Goal: Information Seeking & Learning: Learn about a topic

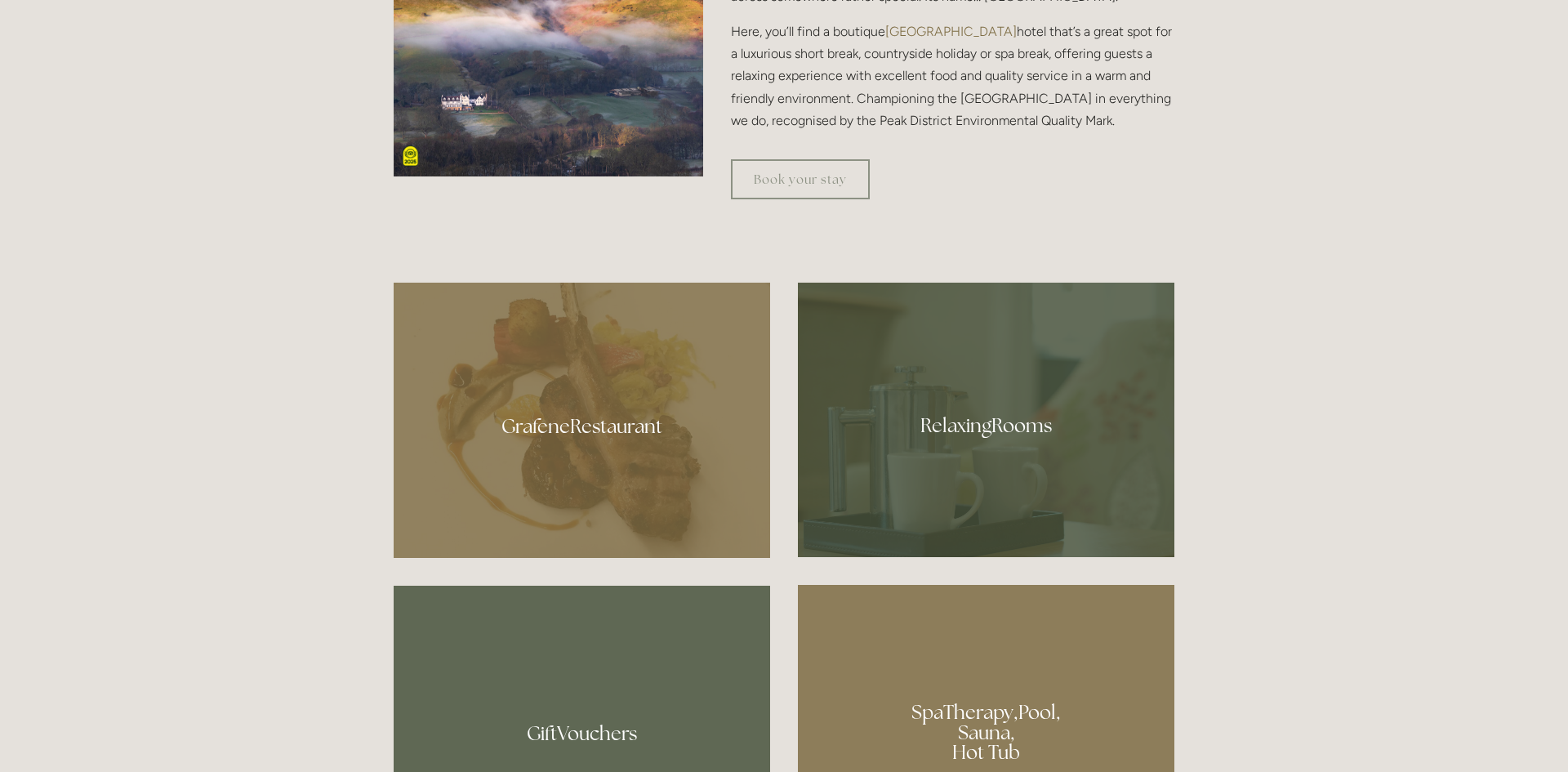
scroll to position [882, 0]
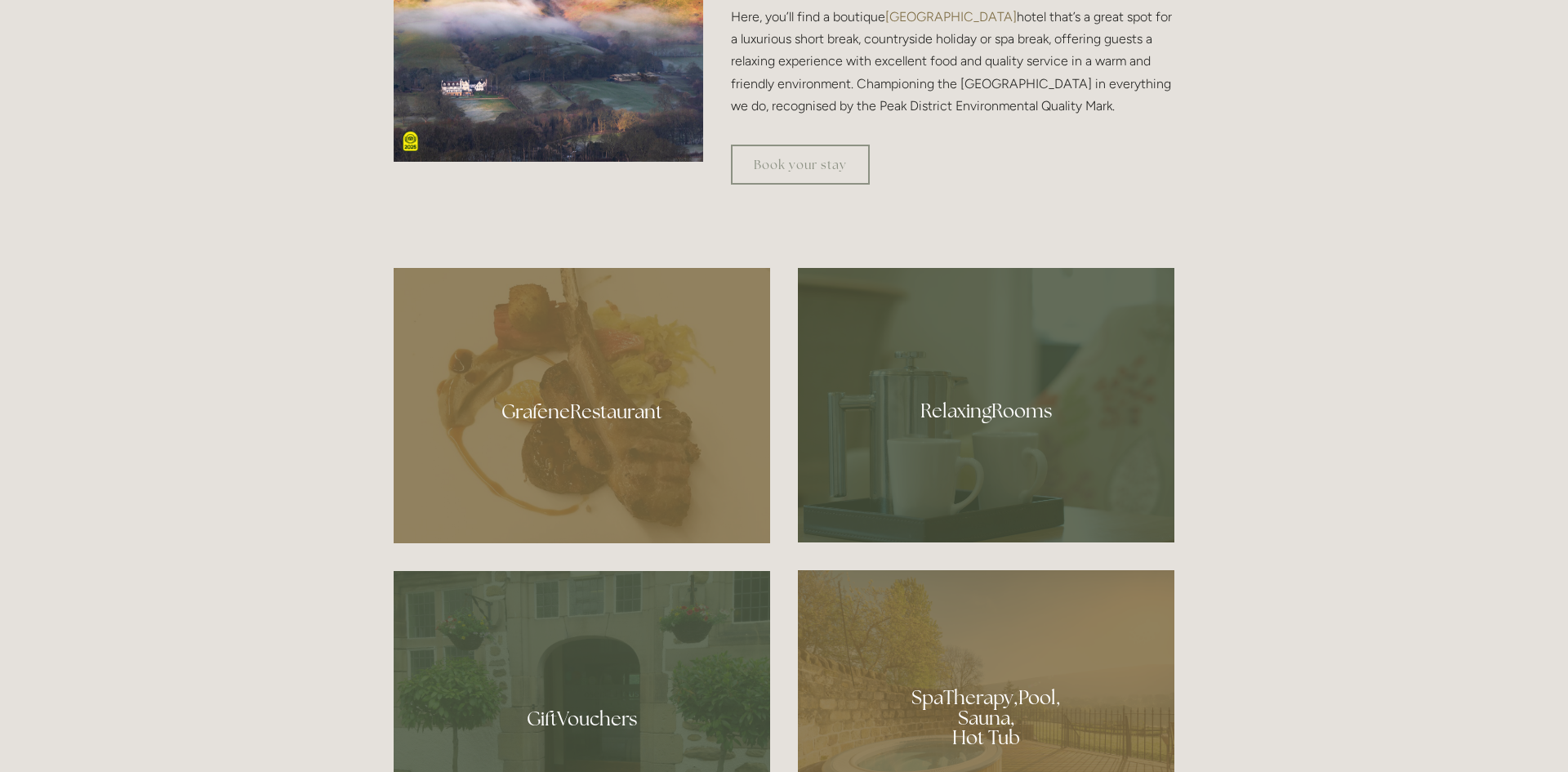
click at [624, 410] on div at bounding box center [582, 406] width 376 height 276
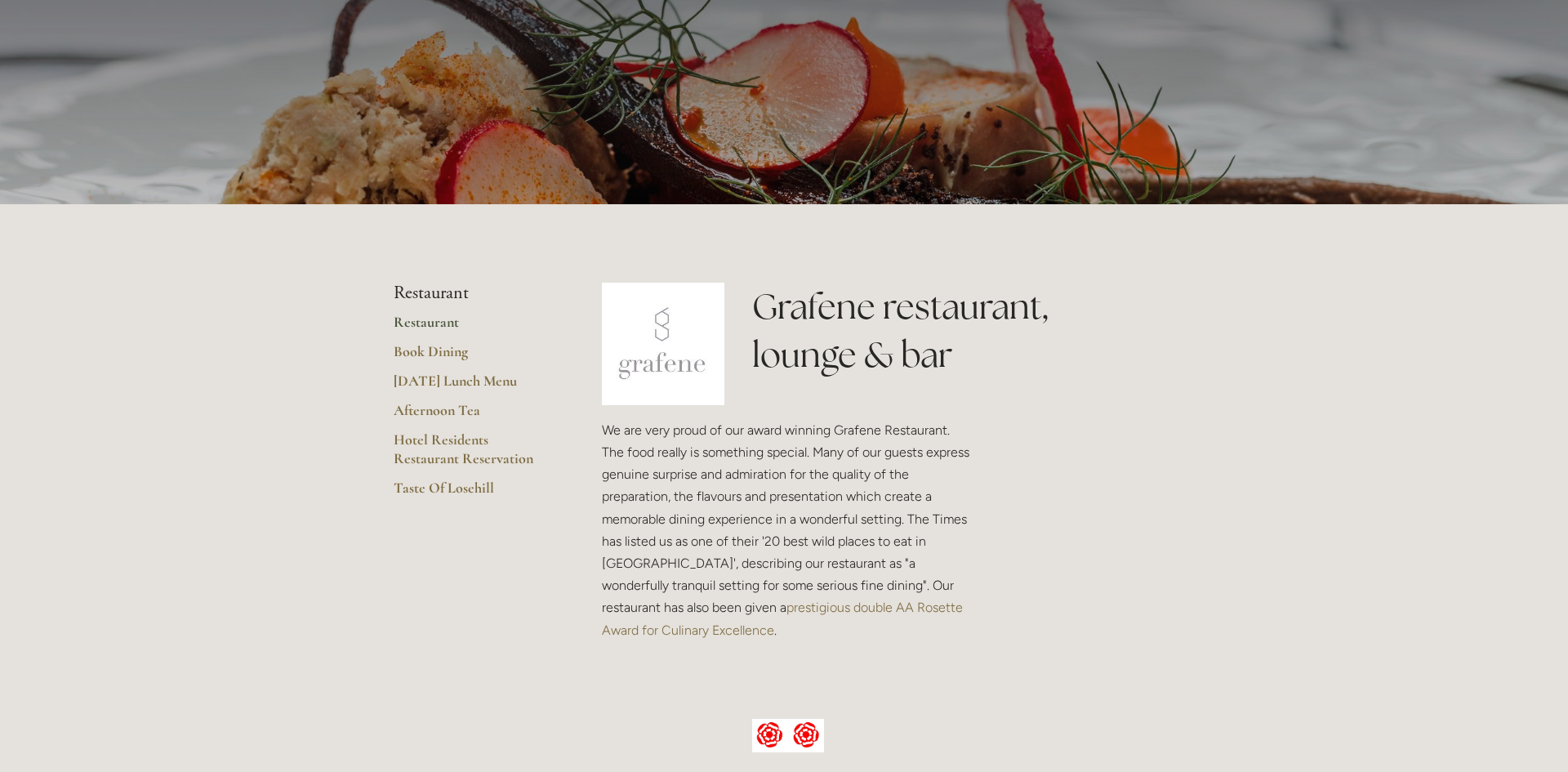
scroll to position [229, 0]
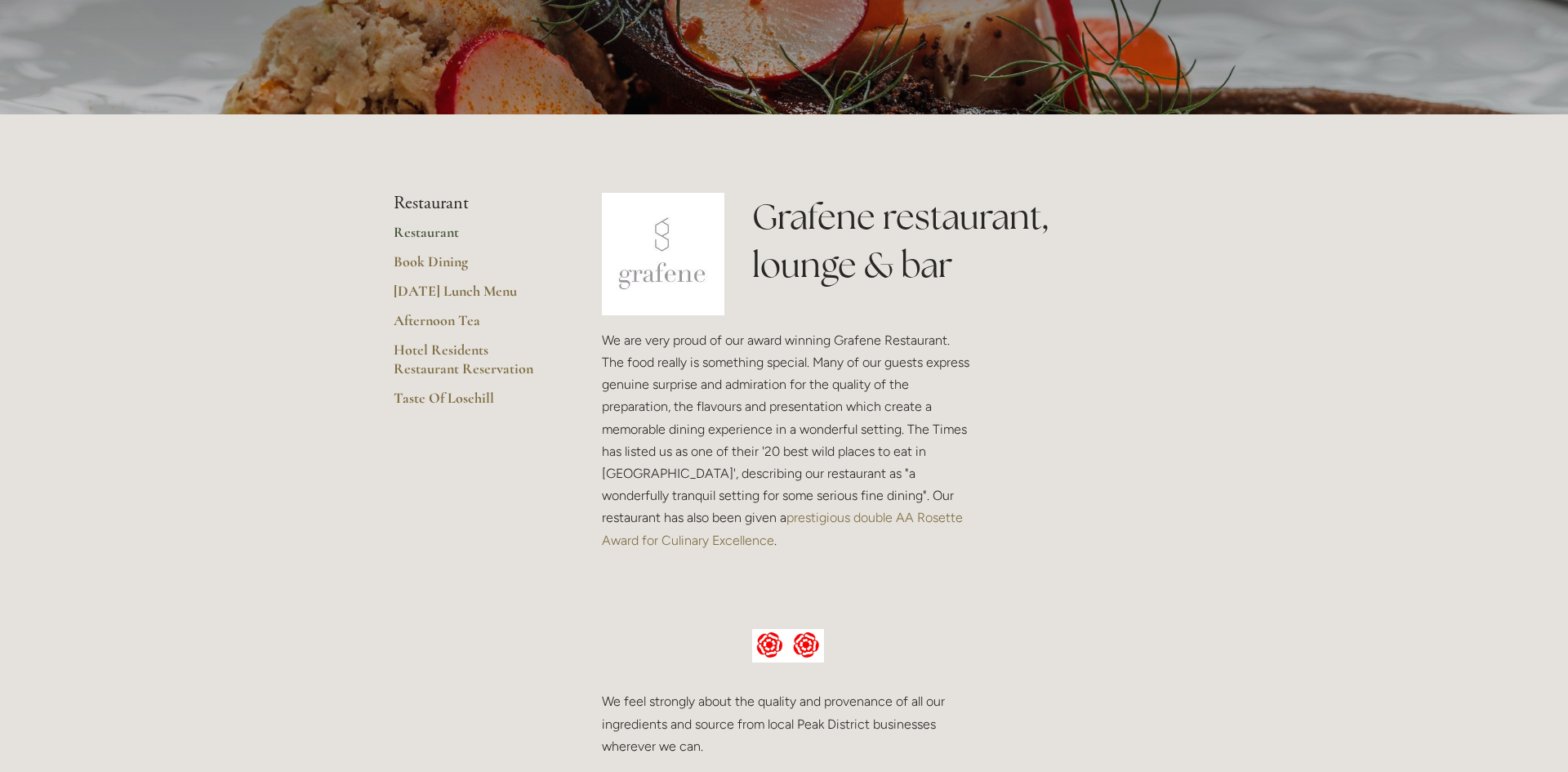
click at [420, 231] on link "Restaurant" at bounding box center [472, 237] width 156 height 29
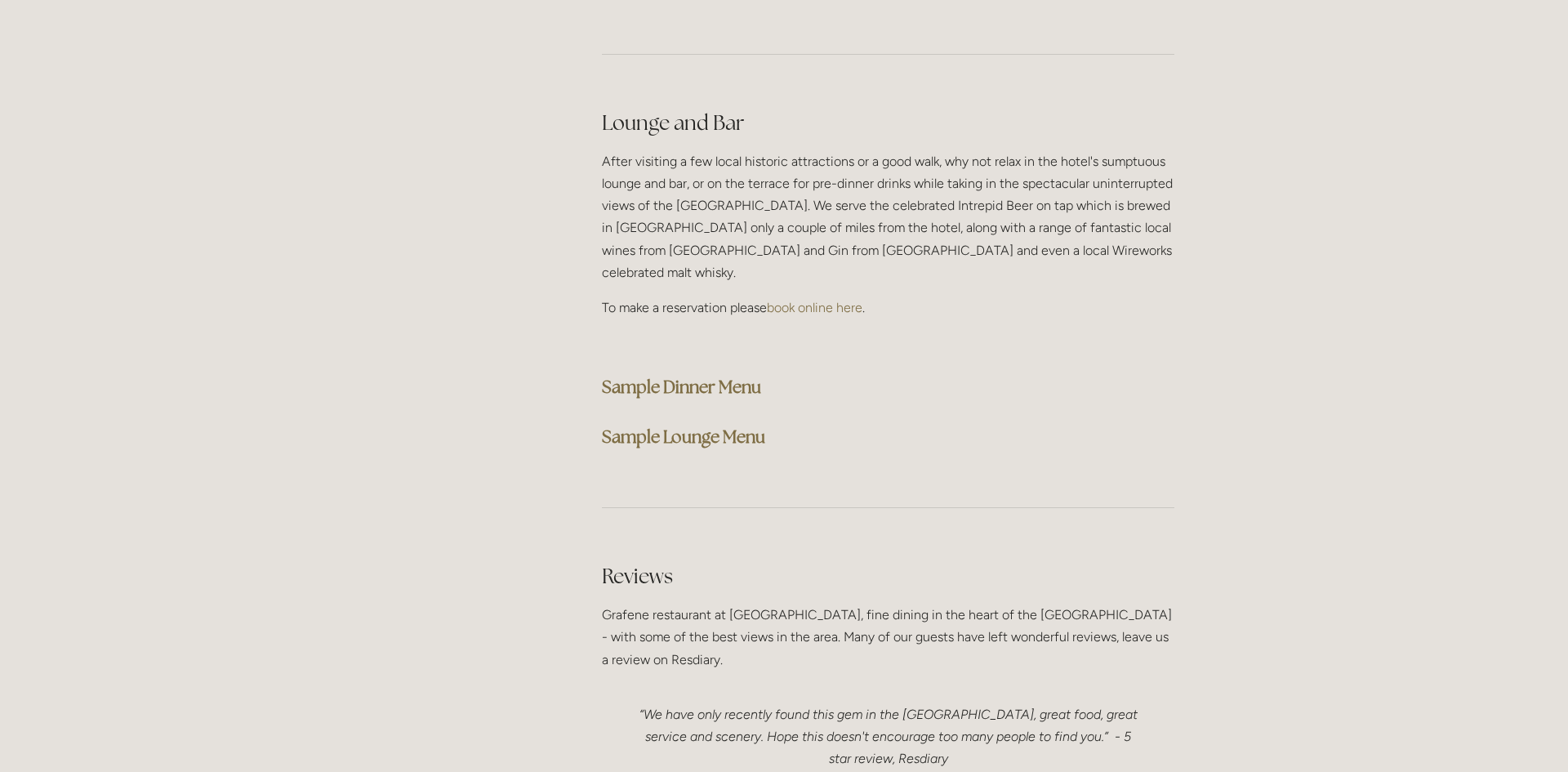
scroll to position [4117, 0]
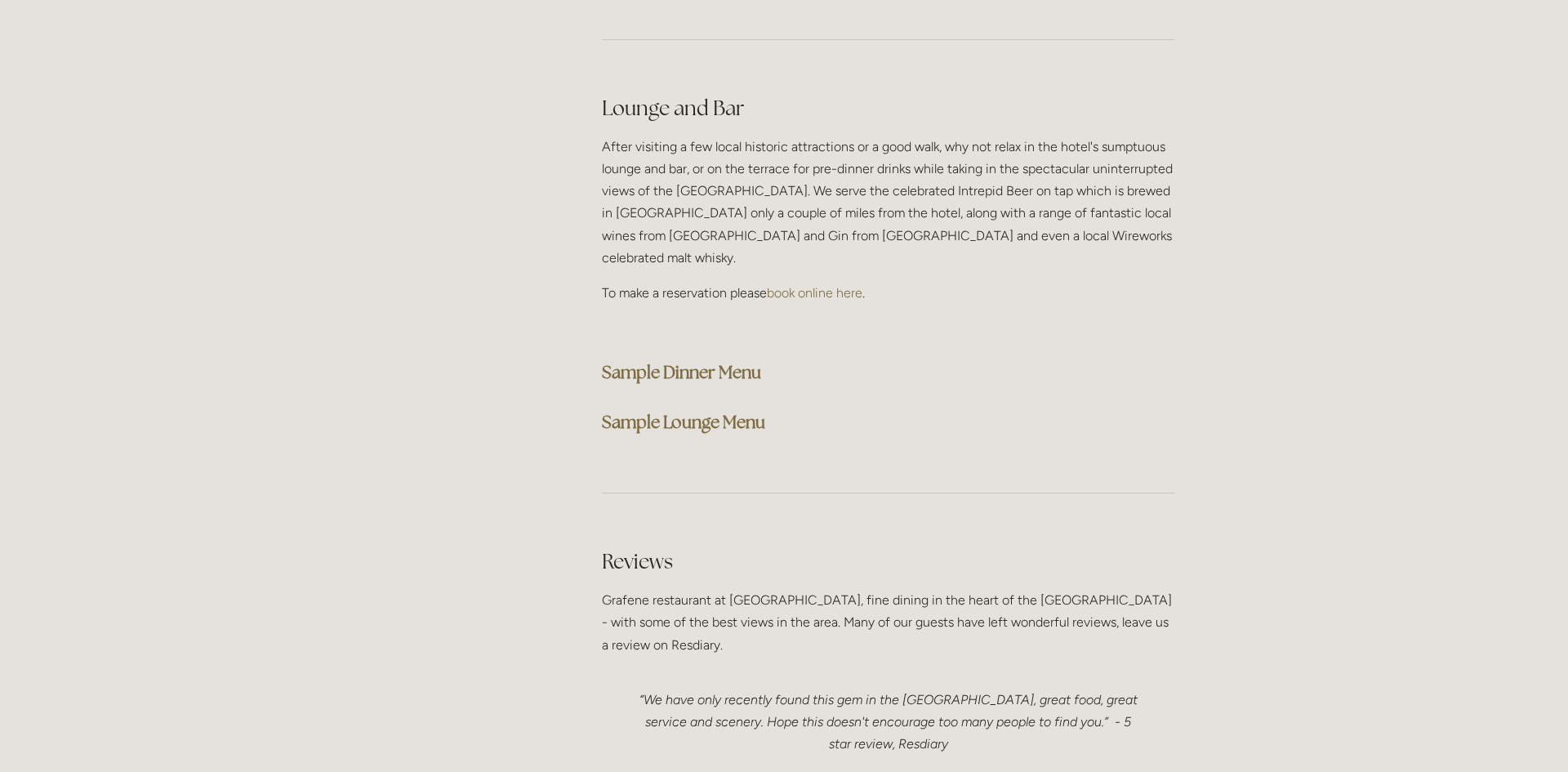
click at [667, 411] on strong "Sample Lounge Menu" at bounding box center [684, 422] width 164 height 22
click at [688, 411] on strong "Sample Lounge Menu" at bounding box center [684, 422] width 164 height 22
click at [690, 361] on strong "Sample Dinner Menu" at bounding box center [681, 372] width 159 height 22
